Goal: Task Accomplishment & Management: Complete application form

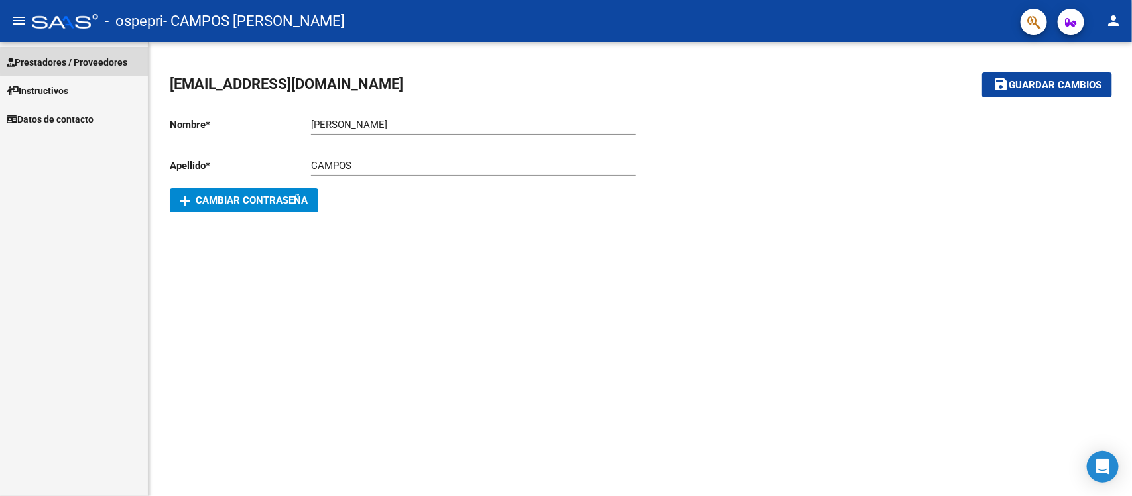
click at [97, 62] on span "Prestadores / Proveedores" at bounding box center [67, 62] width 121 height 15
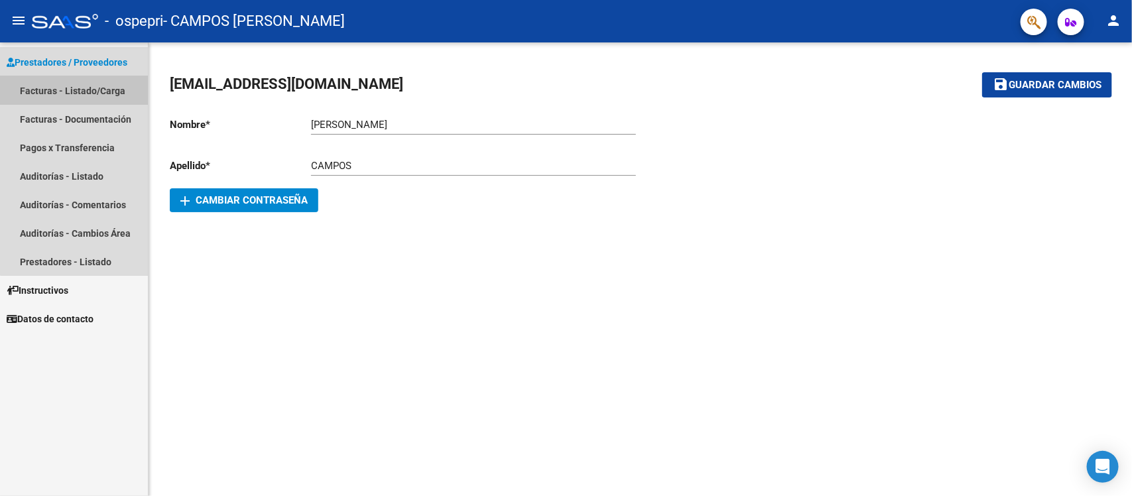
click at [97, 91] on link "Facturas - Listado/Carga" at bounding box center [74, 90] width 148 height 29
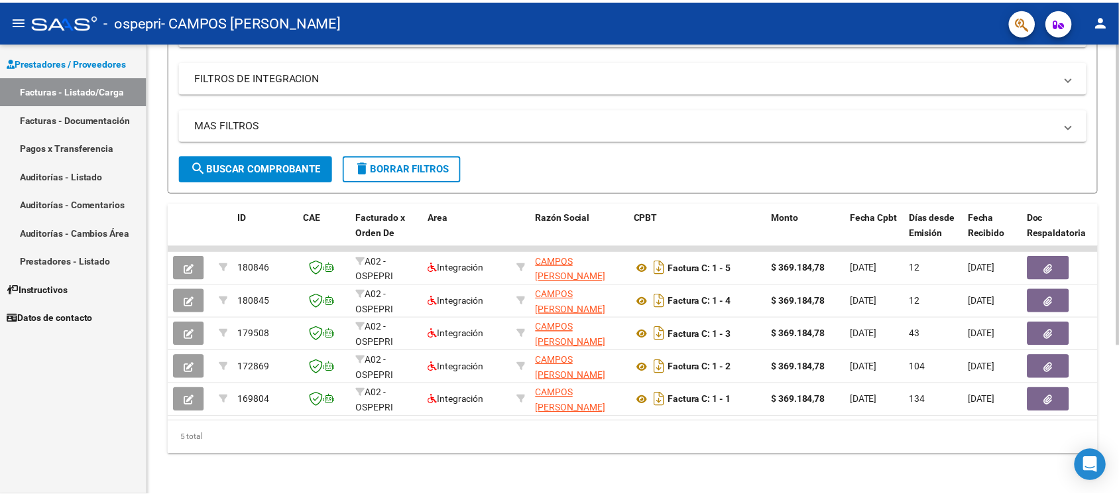
scroll to position [225, 0]
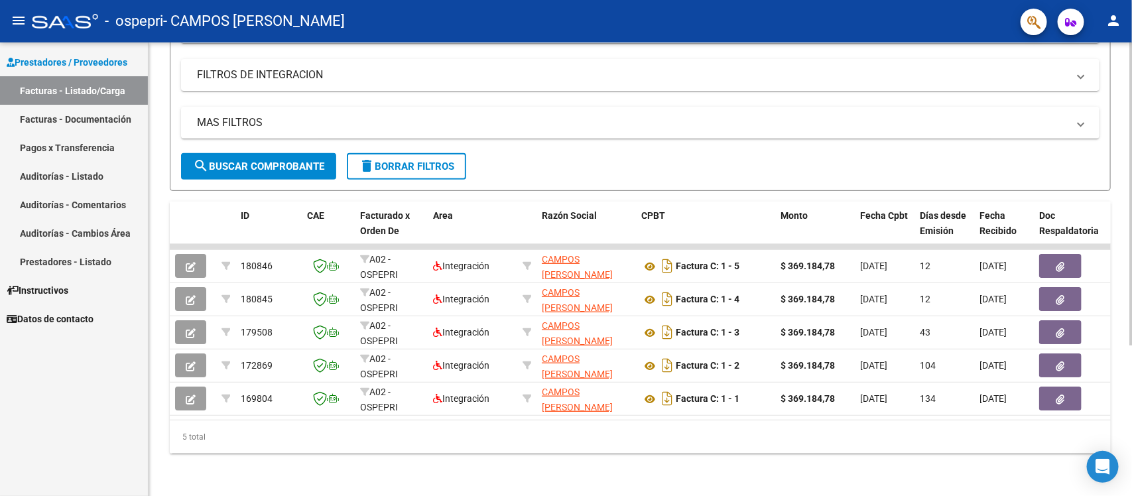
click at [1131, 287] on div at bounding box center [1130, 344] width 3 height 304
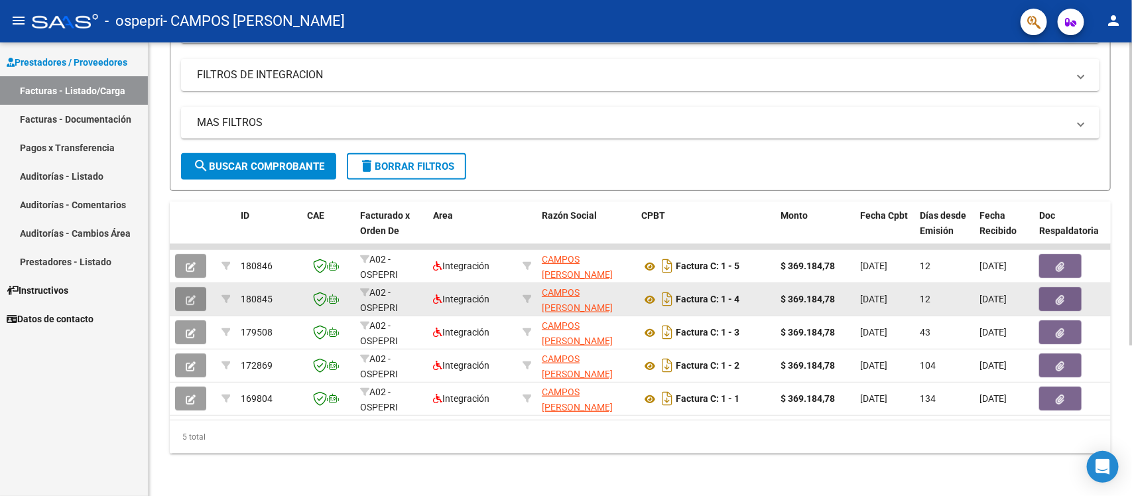
click at [186, 295] on icon "button" at bounding box center [191, 300] width 10 height 10
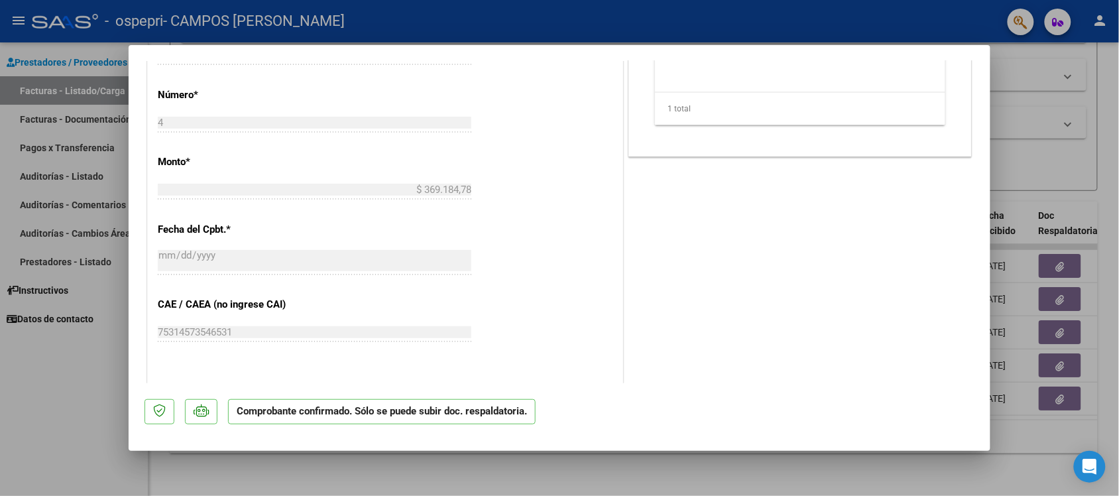
scroll to position [496, 0]
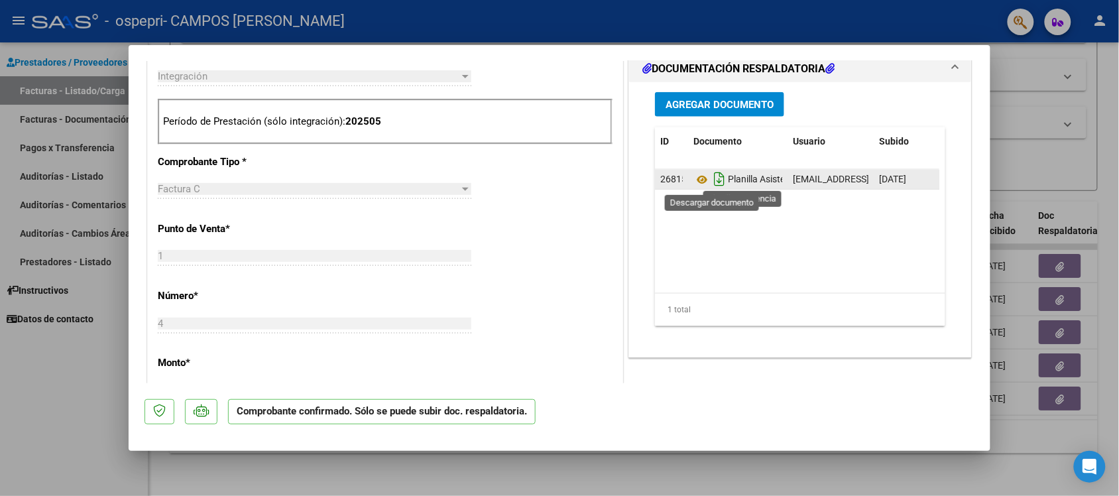
click at [715, 179] on icon "Descargar documento" at bounding box center [719, 178] width 17 height 21
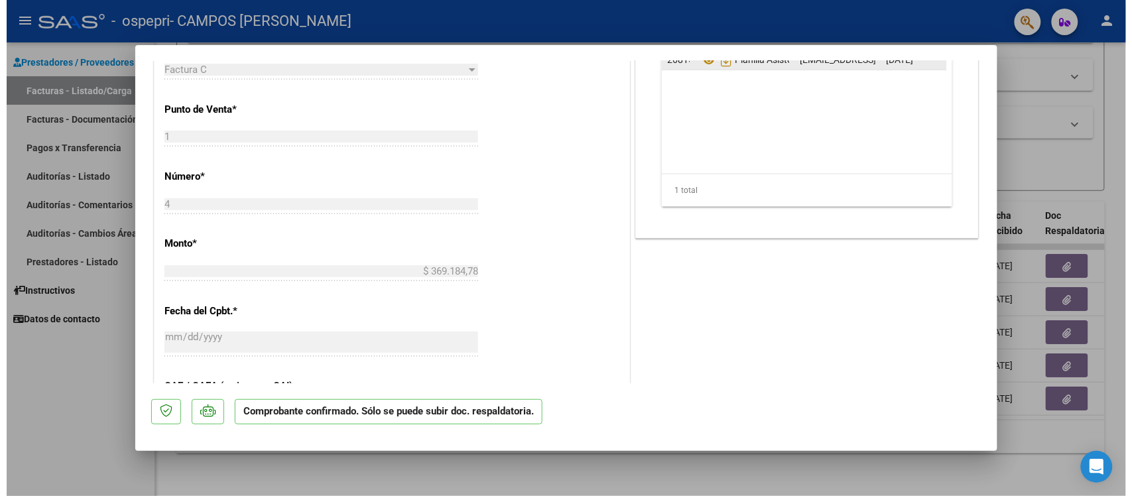
scroll to position [609, 0]
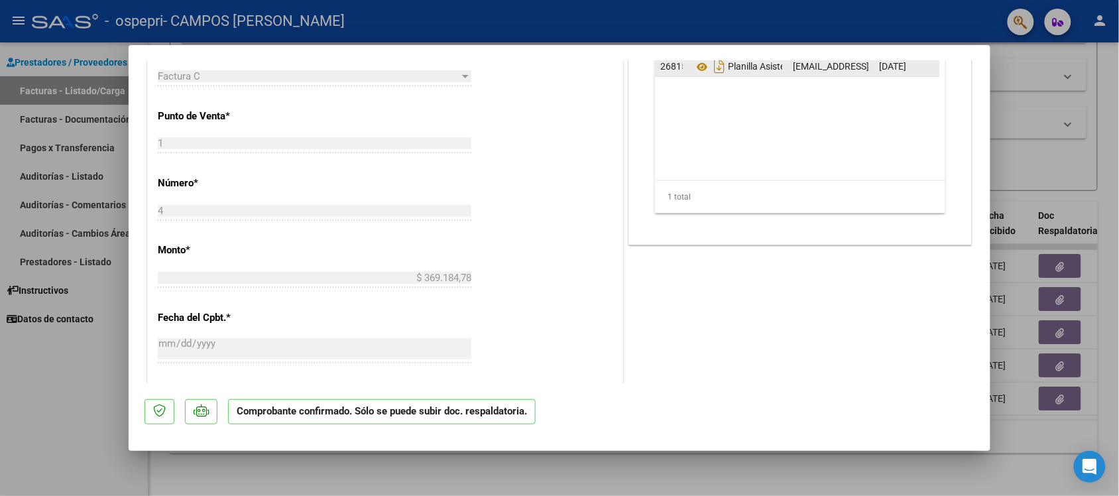
drag, startPoint x: 990, startPoint y: 217, endPoint x: 981, endPoint y: 243, distance: 27.9
click at [981, 243] on mat-dialog-content "ACEPTADO POR SSS (devOk) Tipo de Archivo: DS Importe Solicitado: $ 369.184,78 P…" at bounding box center [560, 222] width 862 height 322
type input "$ 0,00"
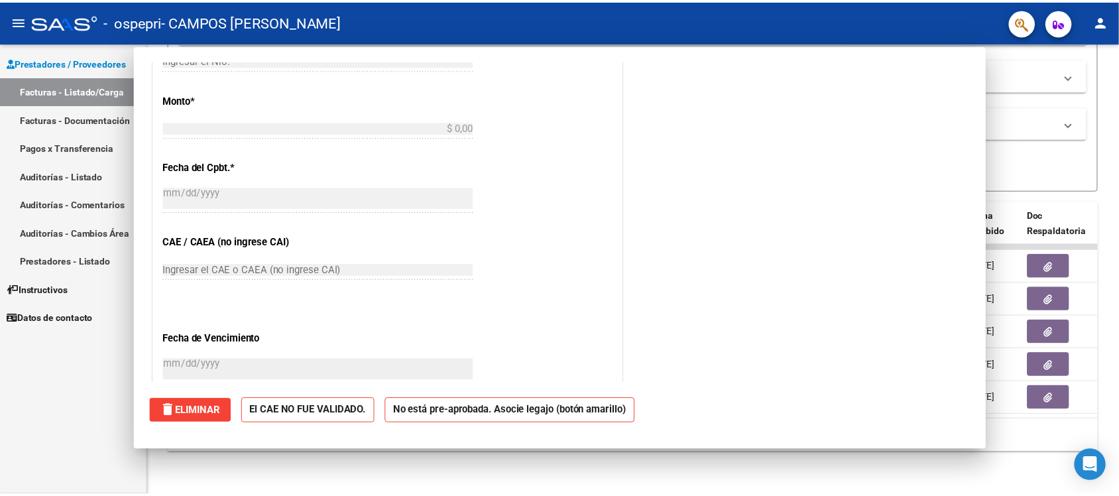
scroll to position [0, 0]
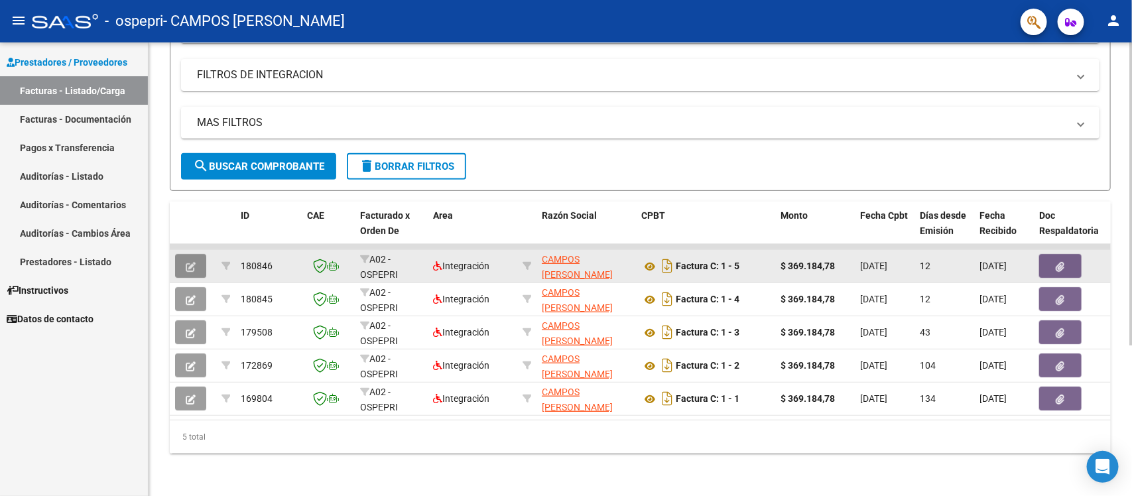
click at [196, 254] on button "button" at bounding box center [190, 266] width 31 height 24
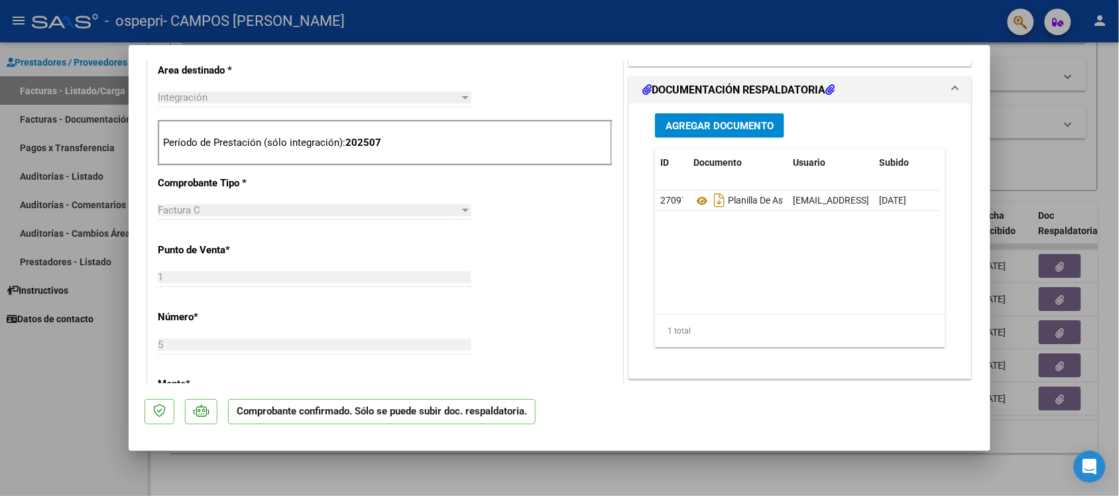
scroll to position [482, 0]
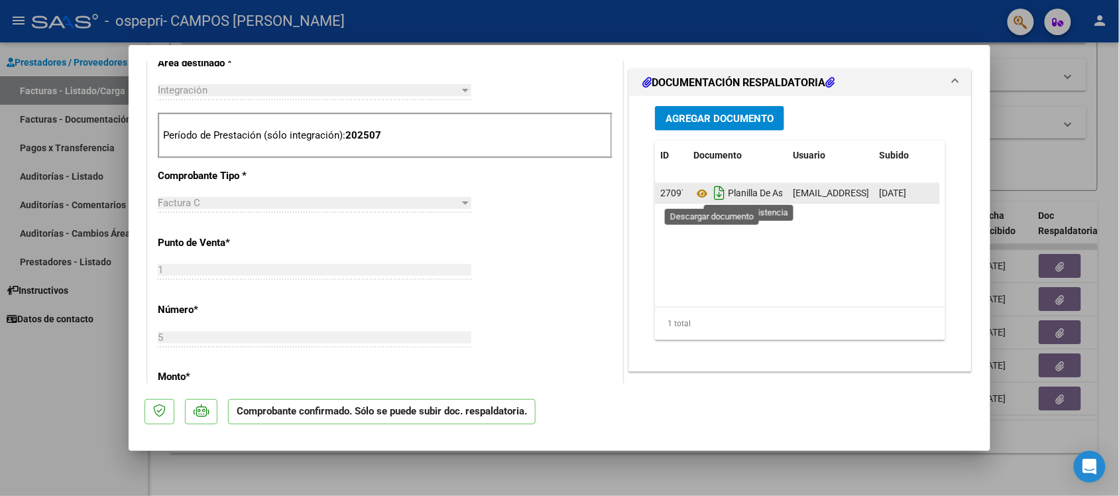
click at [711, 192] on icon "Descargar documento" at bounding box center [719, 192] width 17 height 21
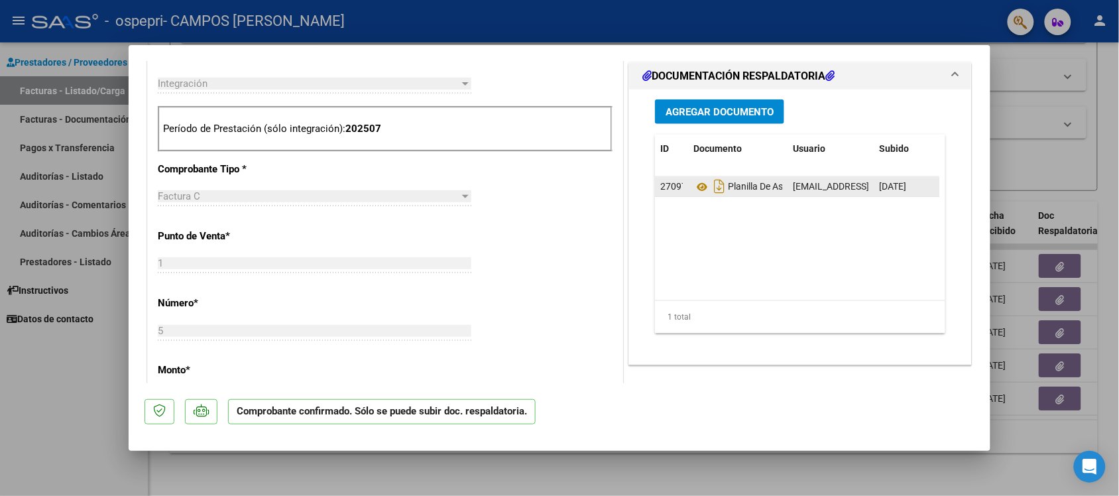
scroll to position [517, 0]
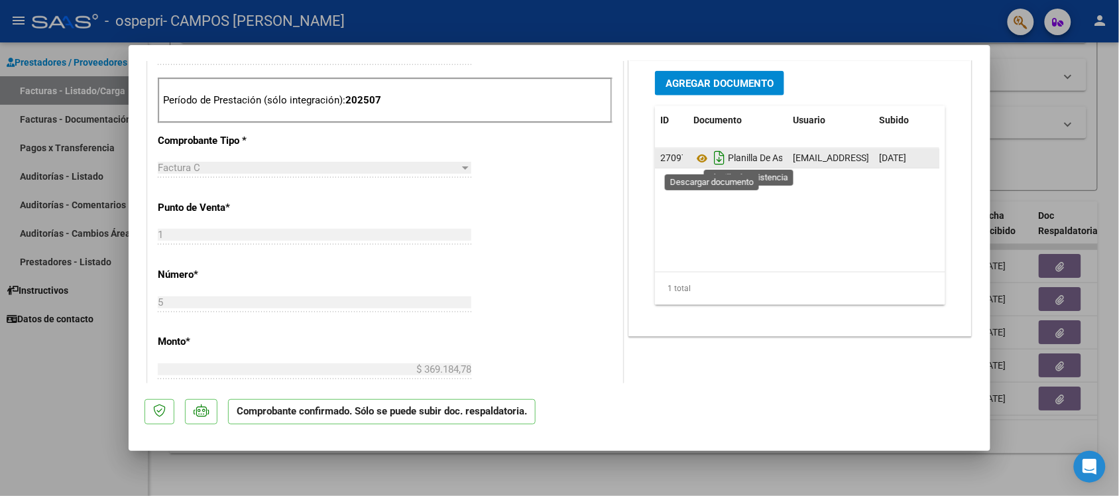
click at [711, 159] on icon "Descargar documento" at bounding box center [719, 157] width 17 height 21
type input "$ 0,00"
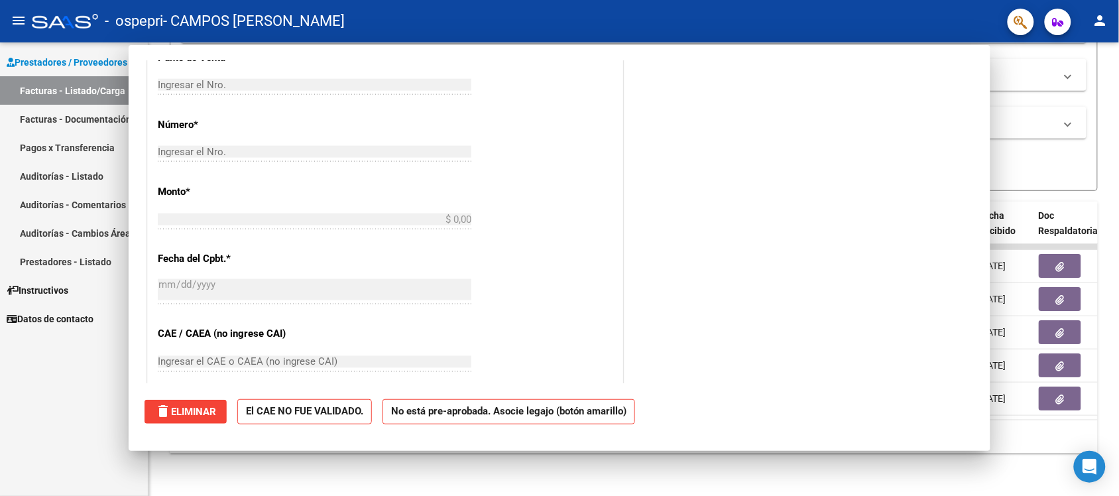
scroll to position [320, 0]
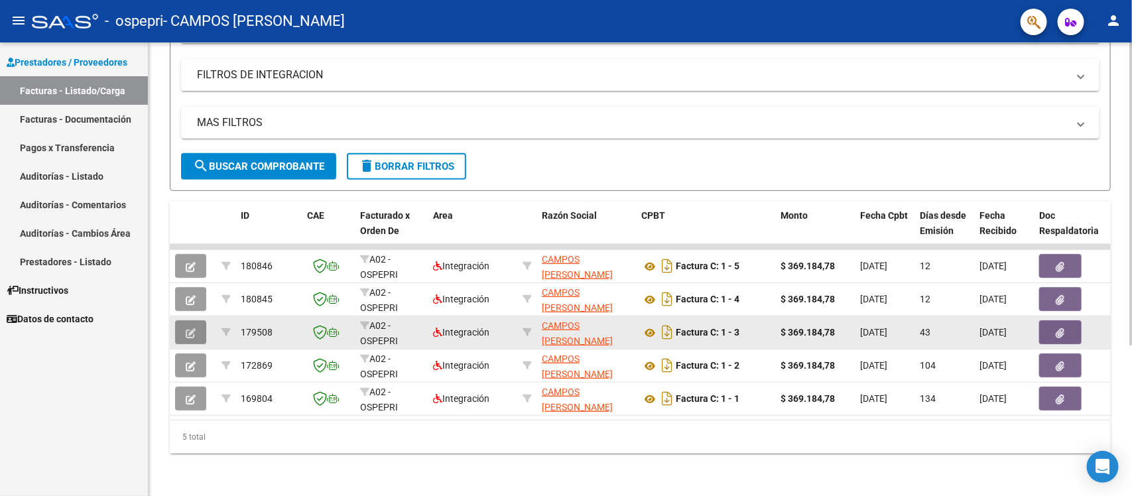
click at [190, 328] on icon "button" at bounding box center [191, 333] width 10 height 10
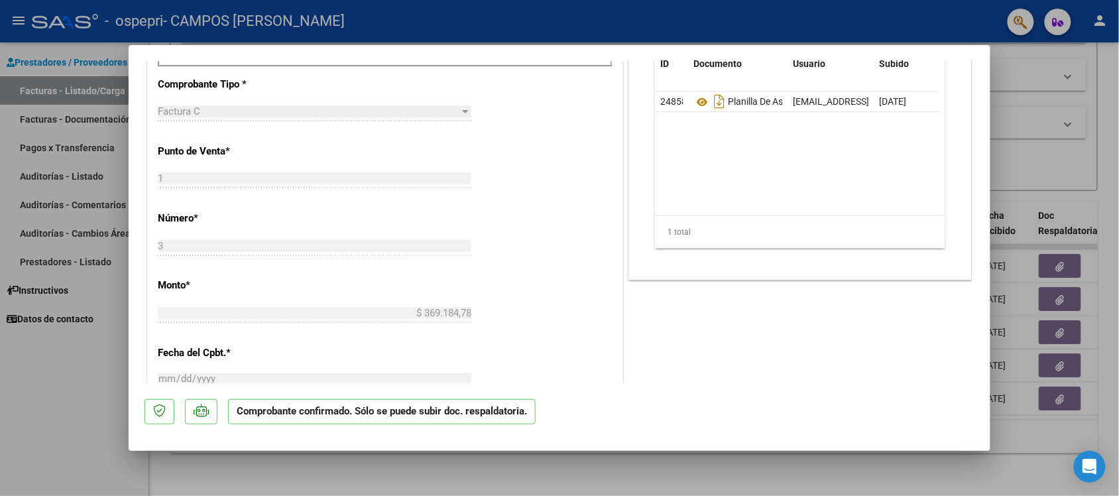
scroll to position [567, 0]
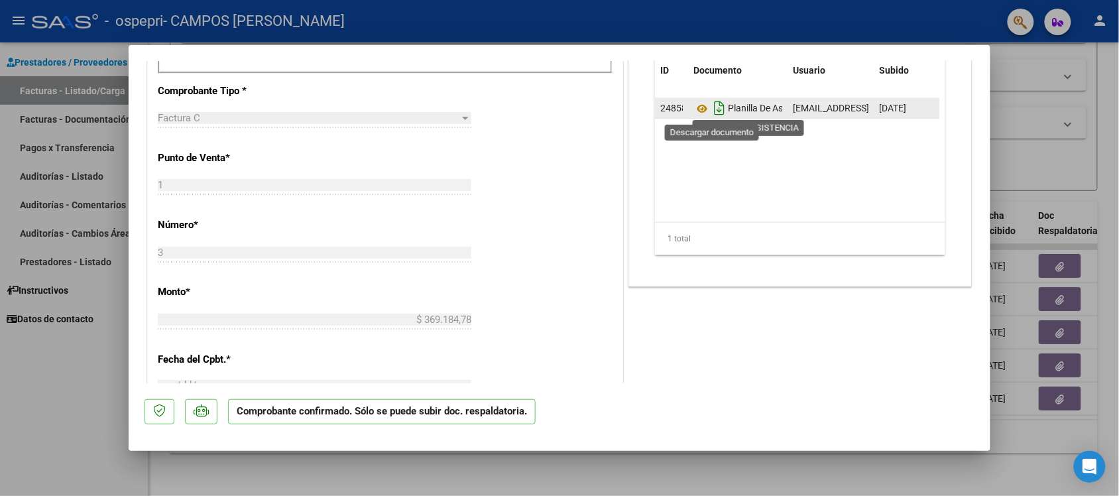
click at [714, 107] on icon "Descargar documento" at bounding box center [719, 107] width 17 height 21
type input "$ 0,00"
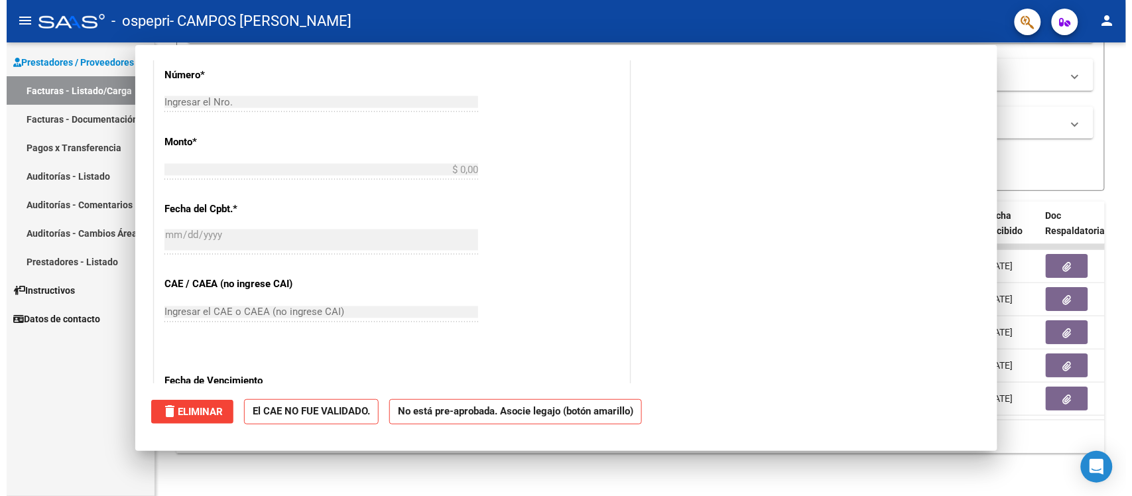
scroll to position [0, 0]
